Goal: Task Accomplishment & Management: Use online tool/utility

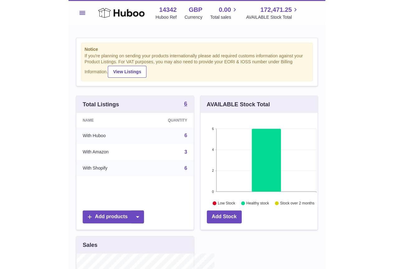
scroll to position [97, 137]
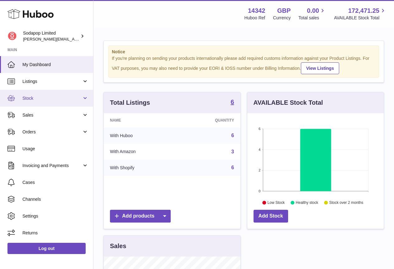
click at [45, 101] on link "Stock" at bounding box center [46, 98] width 93 height 17
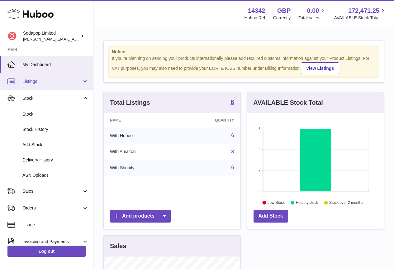
click at [31, 82] on span "Listings" at bounding box center [52, 82] width 60 height 6
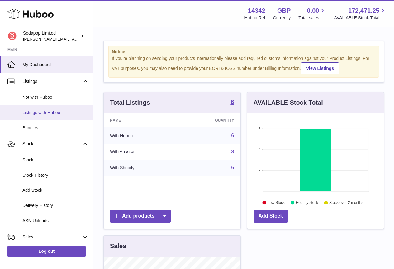
click at [35, 111] on span "Listings with Huboo" at bounding box center [55, 113] width 66 height 6
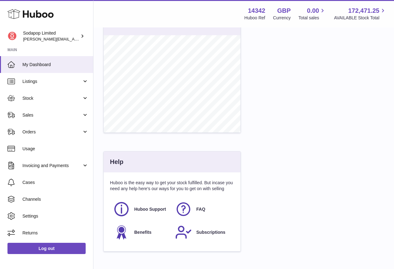
scroll to position [259, 0]
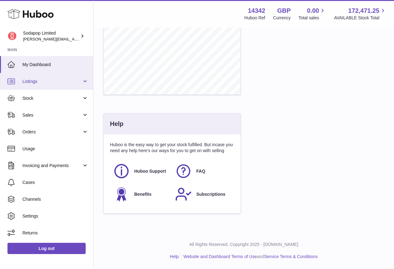
click at [45, 82] on span "Listings" at bounding box center [52, 82] width 60 height 6
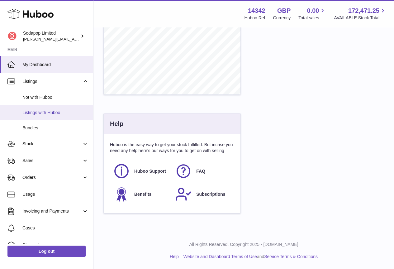
click at [35, 112] on span "Listings with Huboo" at bounding box center [55, 113] width 66 height 6
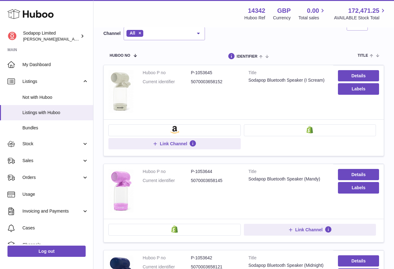
scroll to position [62, 0]
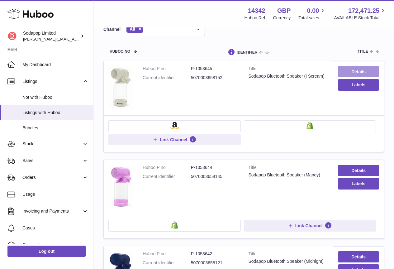
click at [361, 73] on link "Details" at bounding box center [358, 71] width 41 height 11
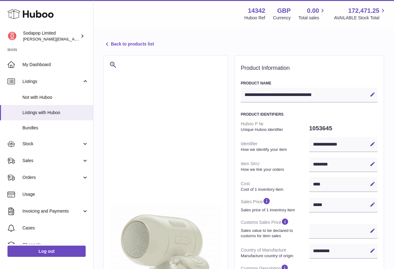
select select "**"
select select "****"
click at [35, 111] on span "Listings with Huboo" at bounding box center [55, 113] width 66 height 6
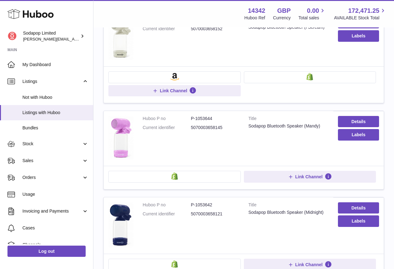
scroll to position [125, 0]
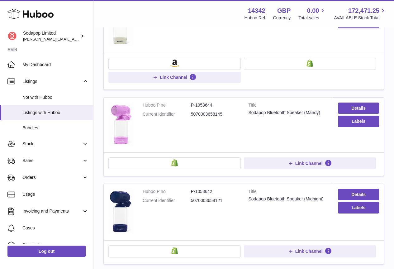
click at [207, 114] on dd "5070003658145" at bounding box center [215, 114] width 48 height 6
copy dd "5070003658145"
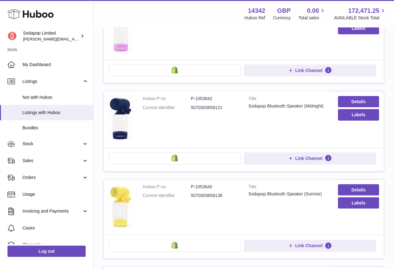
scroll to position [218, 0]
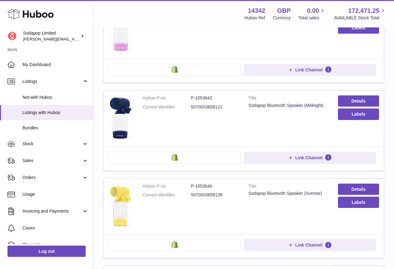
click at [207, 107] on dd "5070003658121" at bounding box center [215, 107] width 48 height 6
copy dd "5070003658121"
